Goal: Task Accomplishment & Management: Manage account settings

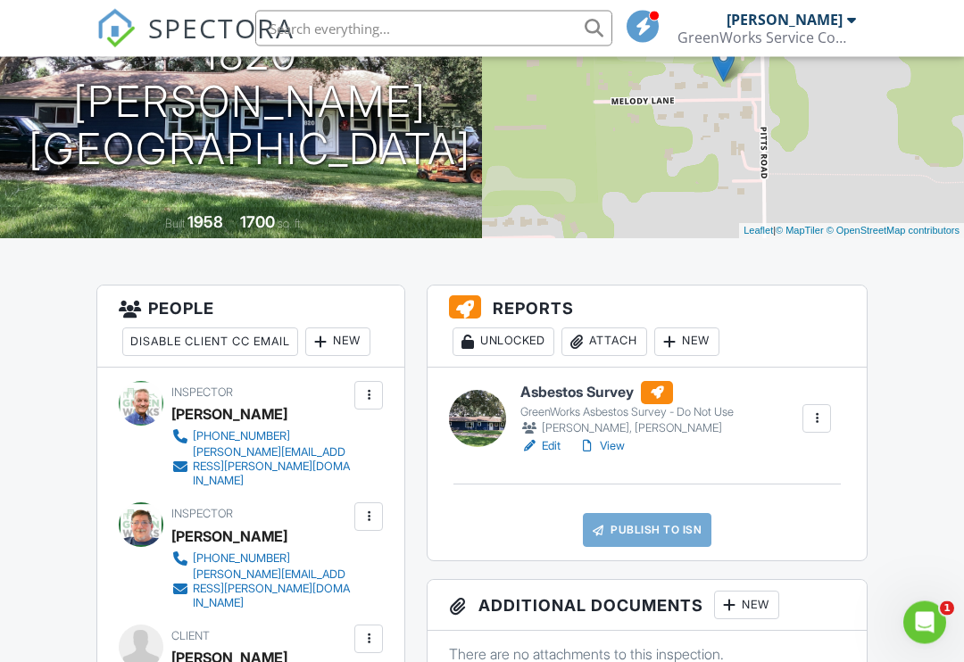
scroll to position [258, 0]
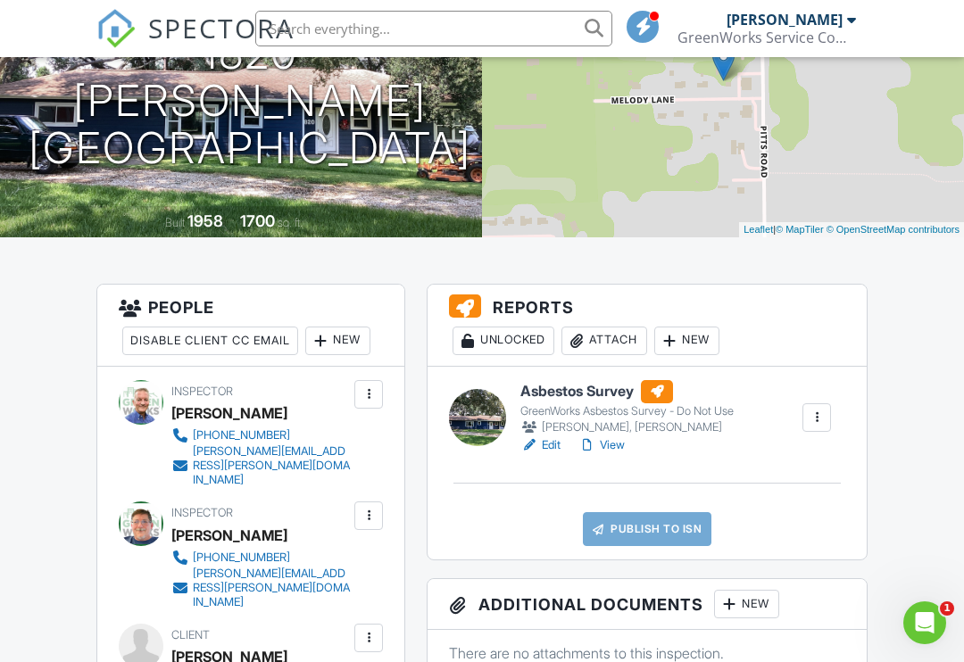
click at [610, 346] on div "Attach" at bounding box center [605, 341] width 86 height 29
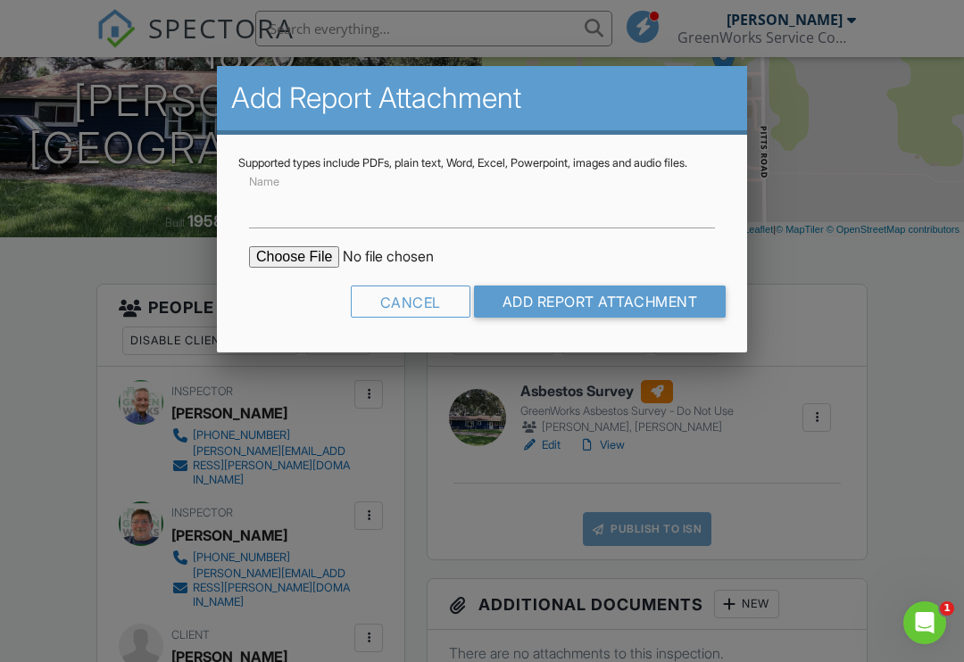
click at [271, 268] on input "file" at bounding box center [401, 256] width 304 height 21
type input "C:\fakepath\53030660.pdf"
click at [555, 318] on input "Add Report Attachment" at bounding box center [600, 302] width 253 height 32
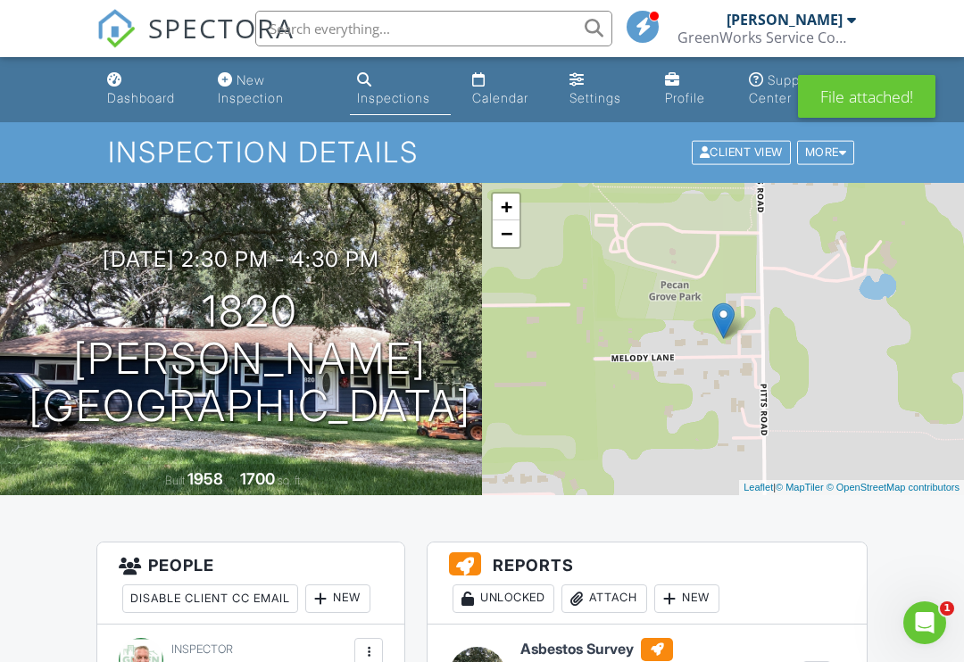
click at [604, 597] on div "Attach" at bounding box center [605, 599] width 86 height 29
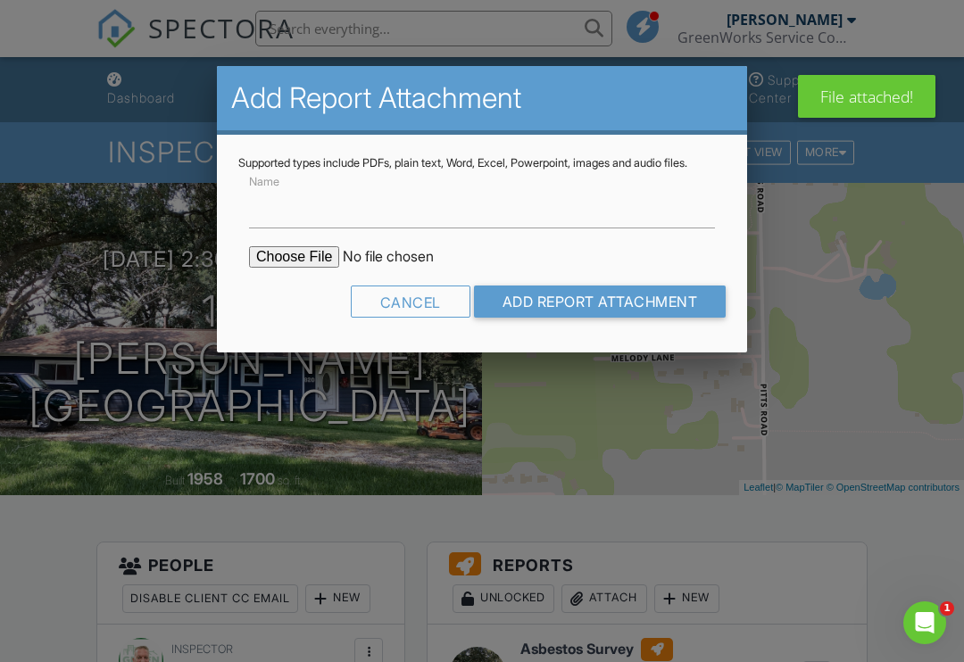
click at [281, 268] on input "file" at bounding box center [401, 256] width 304 height 21
type input "C:\fakepath\AsbestosReport_53030660_ForPrint.pdf"
click at [530, 318] on input "Add Report Attachment" at bounding box center [600, 302] width 253 height 32
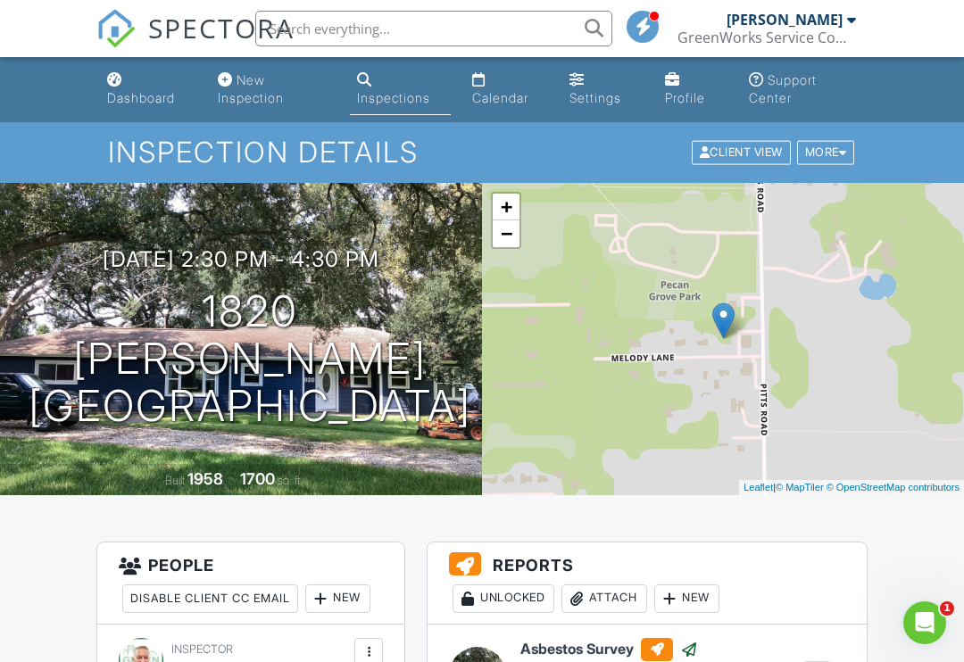
click at [615, 591] on div "Attach" at bounding box center [605, 599] width 86 height 29
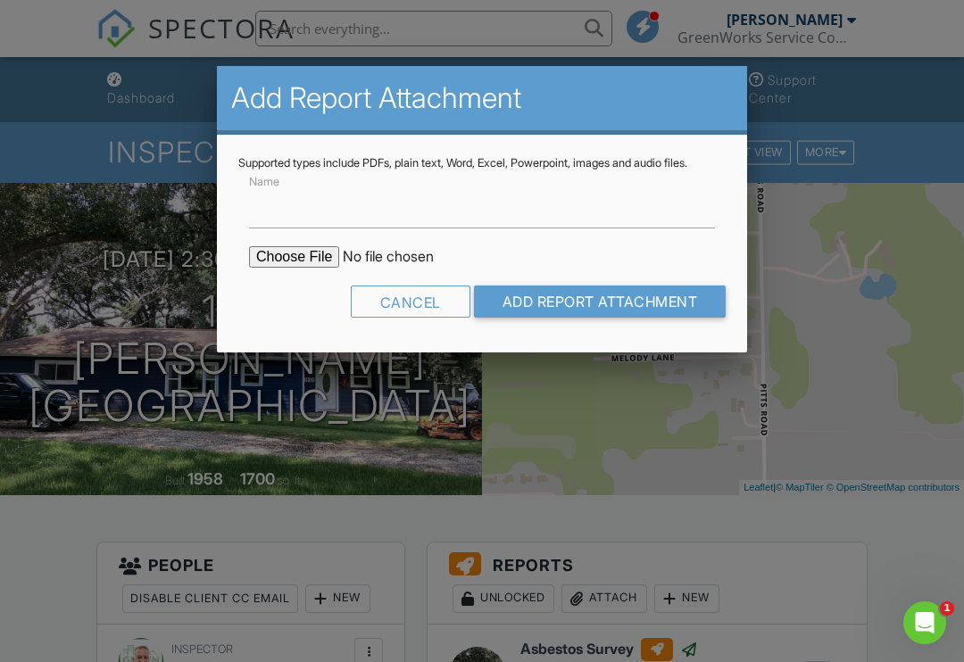
click at [275, 268] on input "file" at bounding box center [401, 256] width 304 height 21
click at [372, 316] on div "Cancel" at bounding box center [411, 302] width 120 height 32
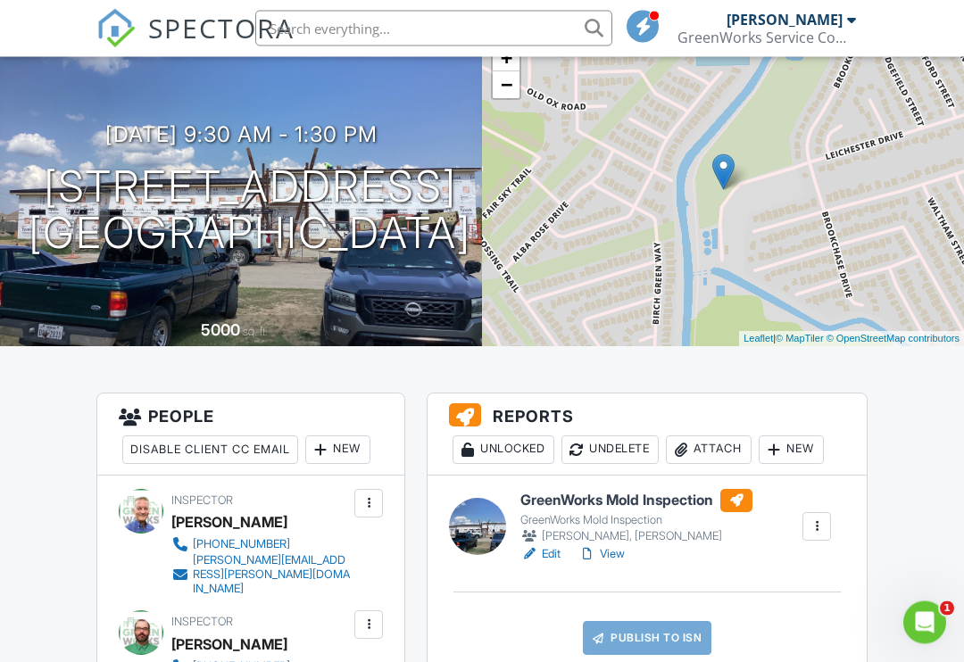
scroll to position [156, 0]
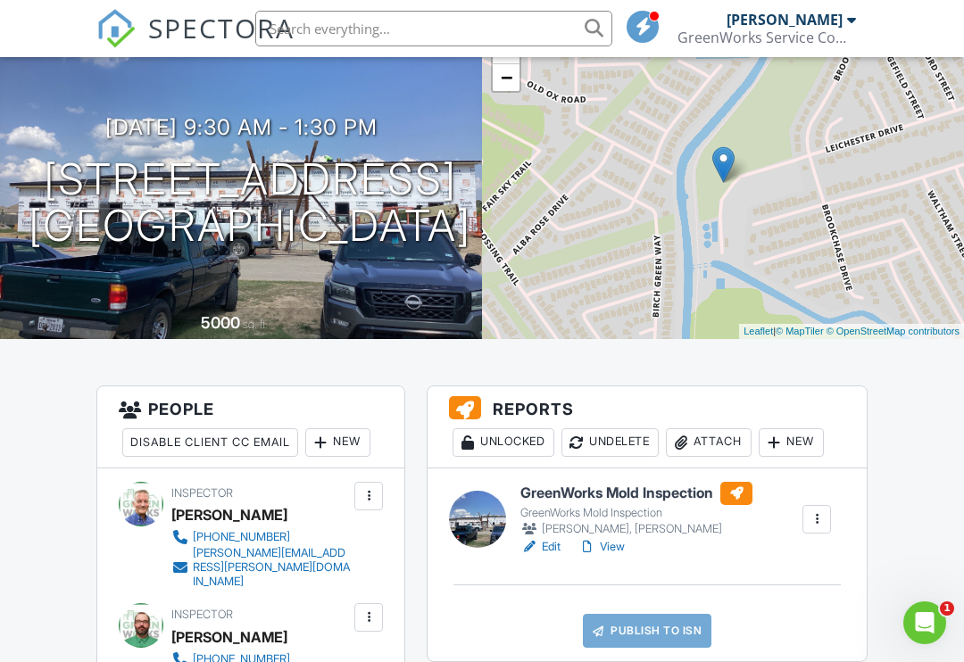
click at [716, 441] on div "Attach" at bounding box center [709, 443] width 86 height 29
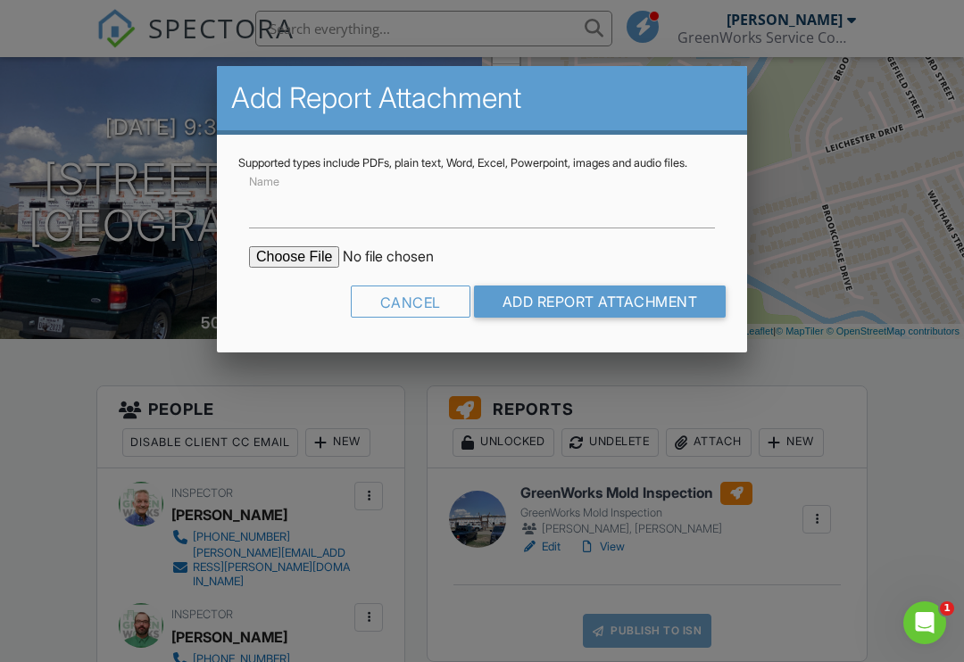
click at [280, 268] on input "file" at bounding box center [401, 256] width 304 height 21
type input "C:\fakepath\COCReport_53030986.pdf"
click at [548, 318] on input "Add Report Attachment" at bounding box center [600, 302] width 253 height 32
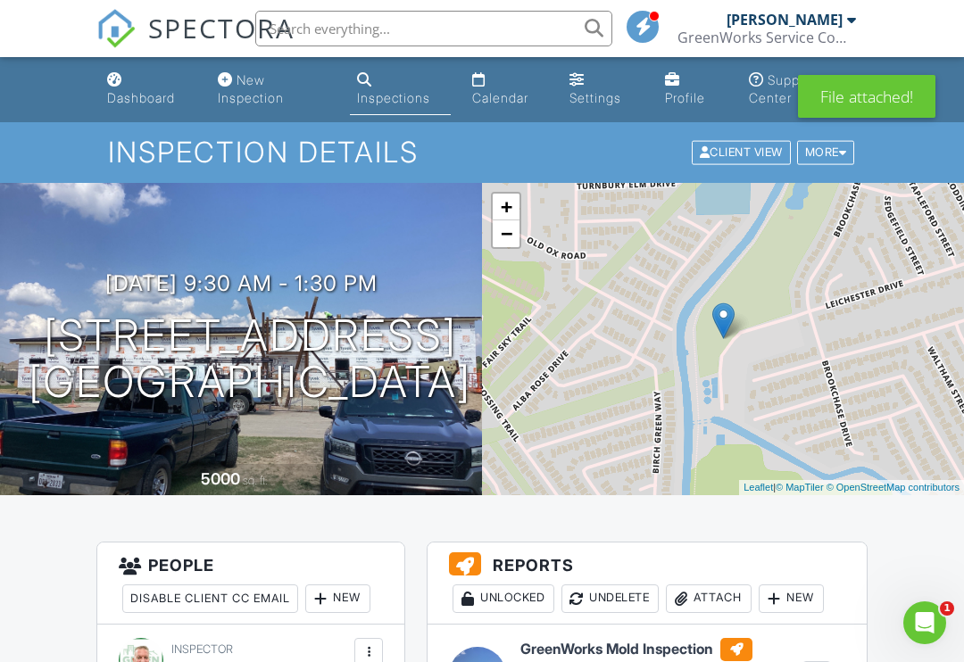
click at [709, 600] on div "Attach" at bounding box center [709, 599] width 86 height 29
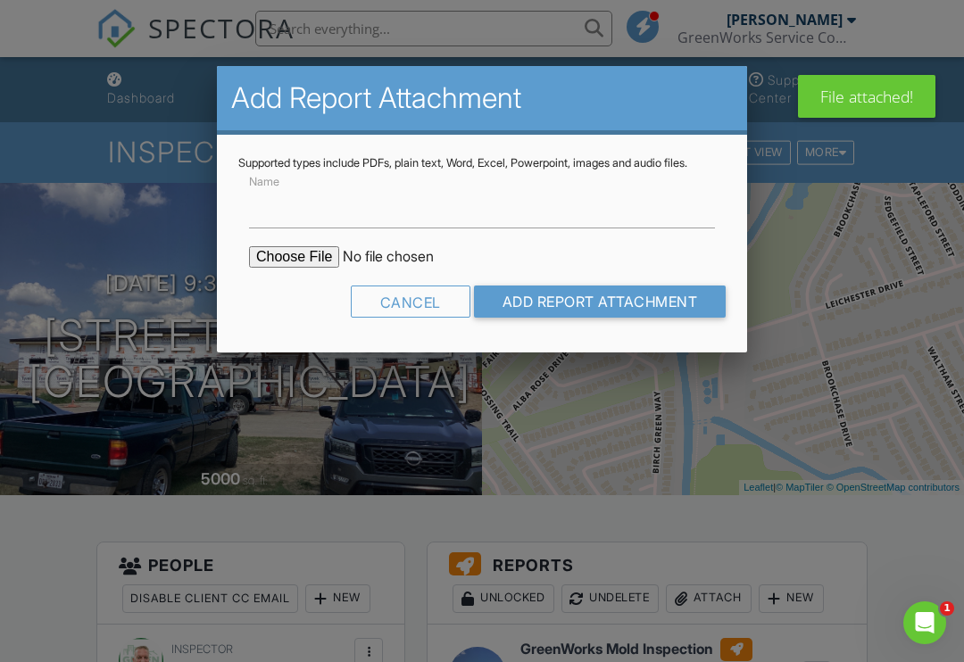
click at [286, 268] on input "file" at bounding box center [401, 256] width 304 height 21
type input "C:\fakepath\MoldReport_53030986_ForPrint.pdf"
click at [577, 316] on input "Add Report Attachment" at bounding box center [600, 302] width 253 height 32
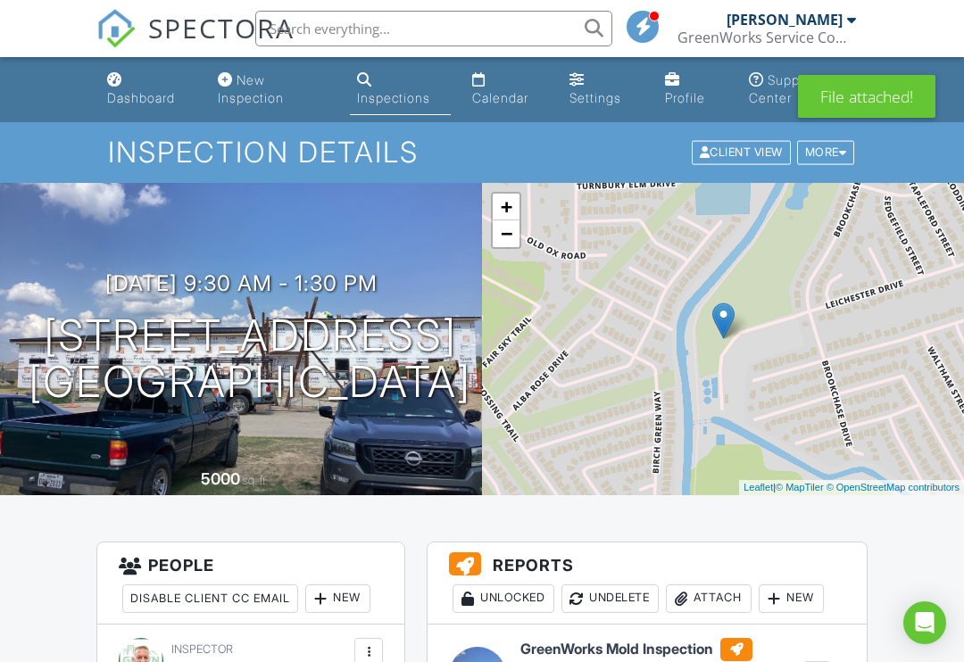
click at [709, 587] on div "Attach" at bounding box center [709, 599] width 86 height 29
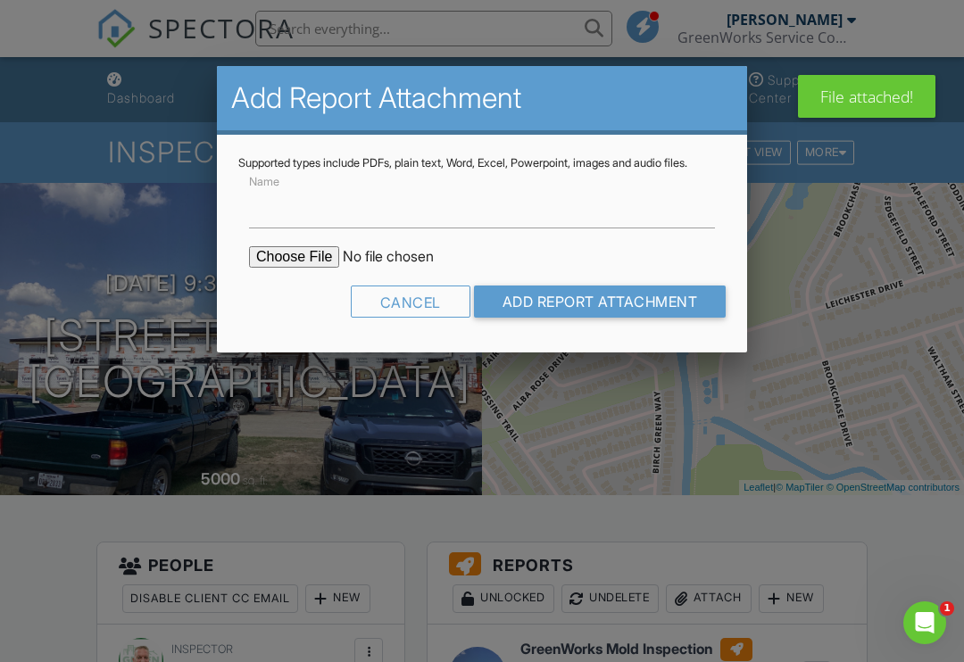
click at [277, 268] on input "file" at bounding box center [401, 256] width 304 height 21
type input "C:\fakepath\MoldSafeMoldTest.pdf"
click at [570, 318] on input "Add Report Attachment" at bounding box center [600, 302] width 253 height 32
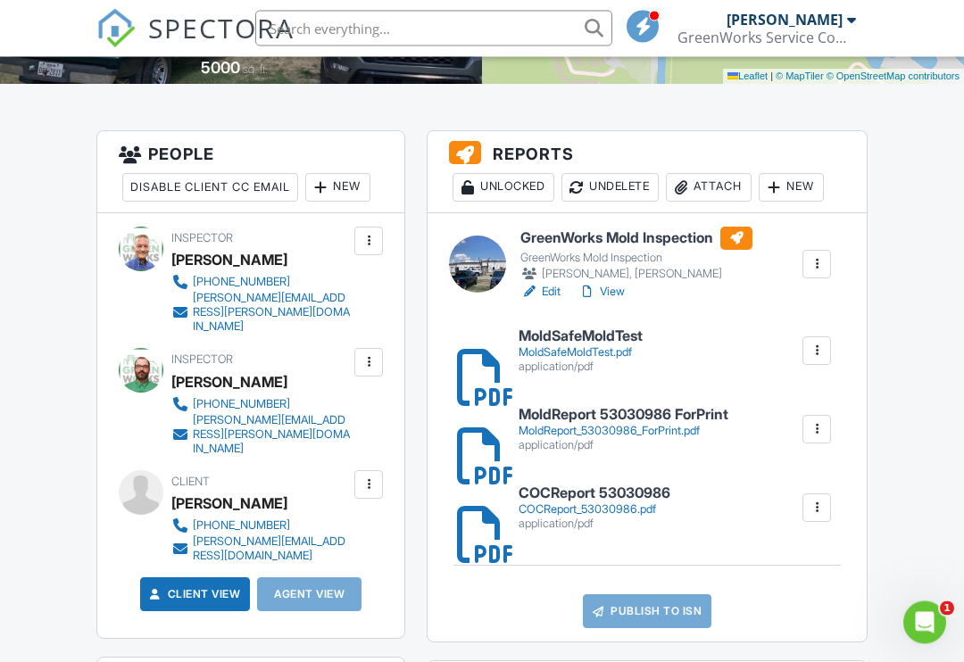
scroll to position [416, 0]
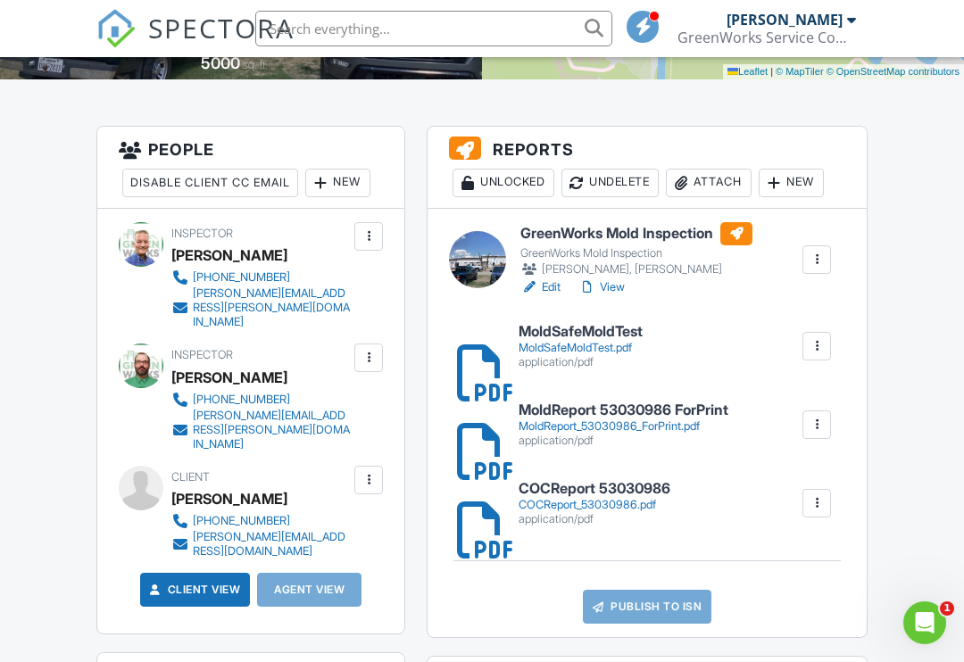
click at [562, 348] on div "MoldSafeMoldTest.pdf" at bounding box center [581, 348] width 124 height 14
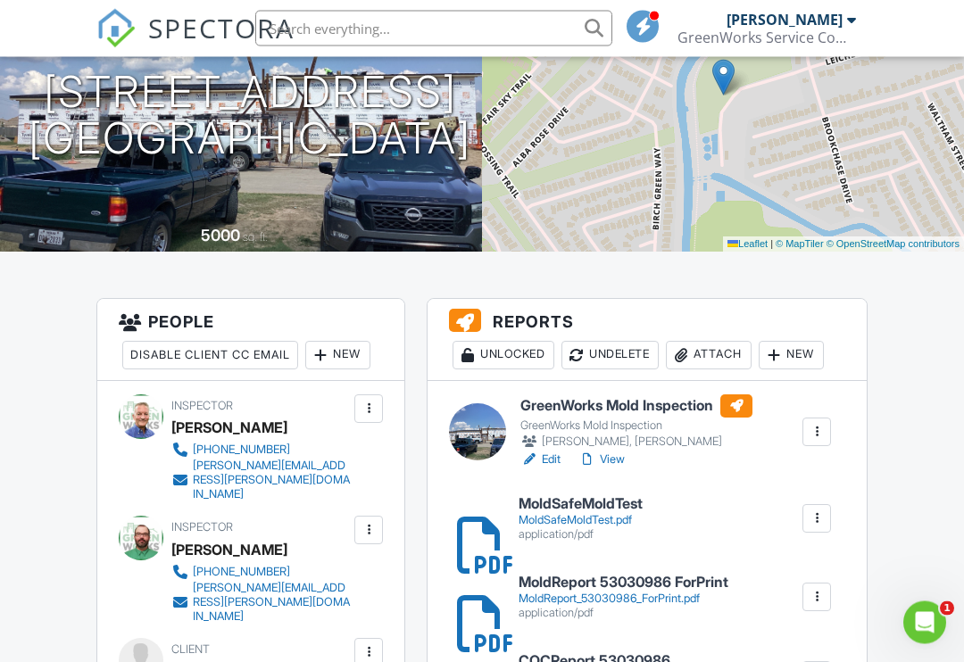
scroll to position [280, 0]
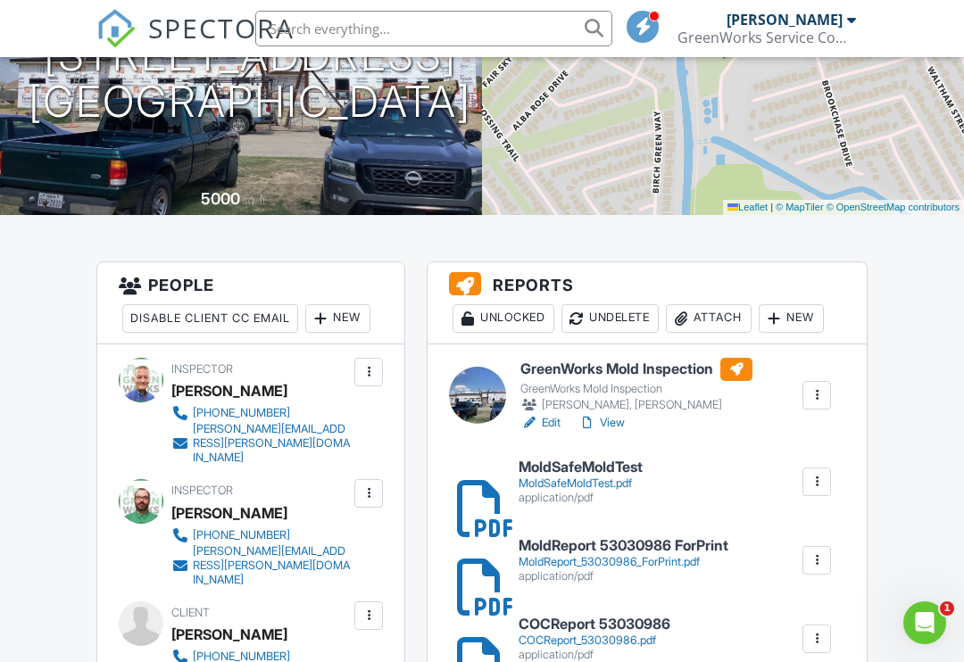
click at [585, 540] on h6 "MoldReport 53030986 ForPrint" at bounding box center [624, 546] width 210 height 16
